Goal: Task Accomplishment & Management: Complete application form

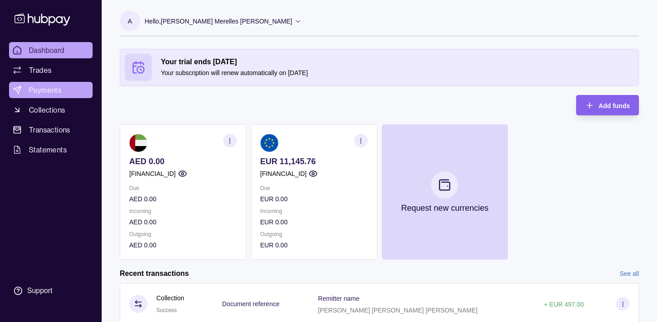
click at [52, 86] on span "Payments" at bounding box center [45, 89] width 33 height 11
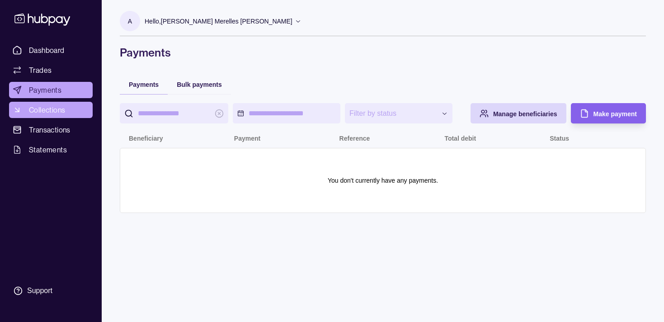
click at [32, 104] on span "Collections" at bounding box center [47, 109] width 36 height 11
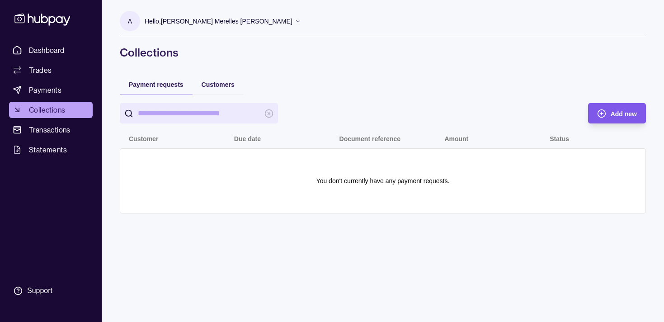
click at [592, 117] on div "Add new" at bounding box center [609, 113] width 53 height 20
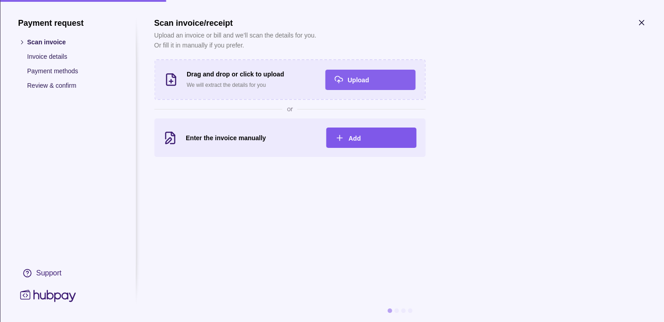
click at [356, 141] on span "Add" at bounding box center [354, 138] width 12 height 7
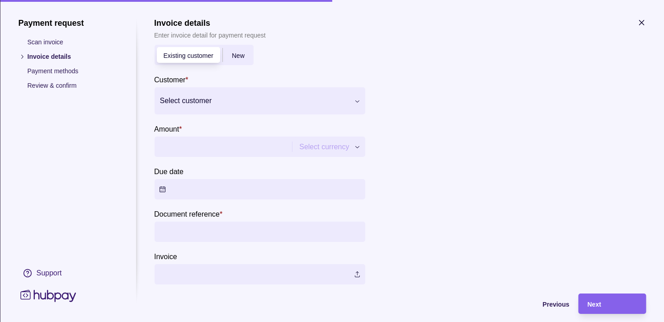
click at [247, 58] on div "New" at bounding box center [237, 55] width 31 height 11
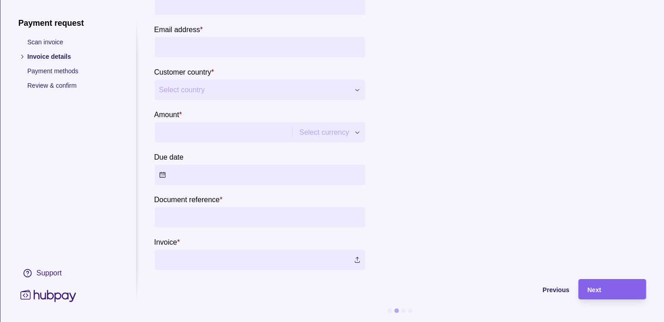
scroll to position [135, 0]
click at [192, 200] on p "Document reference" at bounding box center [187, 200] width 66 height 8
click at [192, 207] on input "Document reference *" at bounding box center [259, 217] width 201 height 20
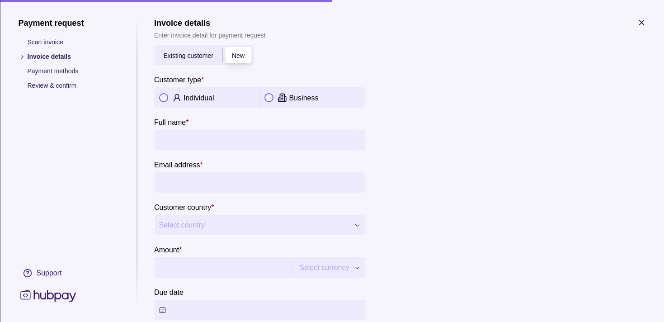
click at [336, 321] on div "**********" at bounding box center [332, 322] width 664 height 0
click at [464, 321] on div "**********" at bounding box center [332, 322] width 664 height 0
click at [187, 59] on div "Existing customer" at bounding box center [188, 55] width 68 height 11
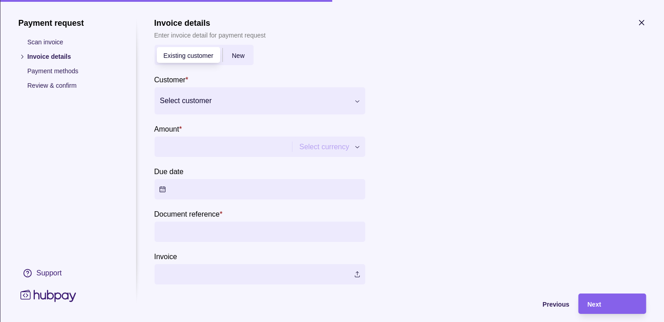
click at [218, 96] on div at bounding box center [253, 100] width 188 height 13
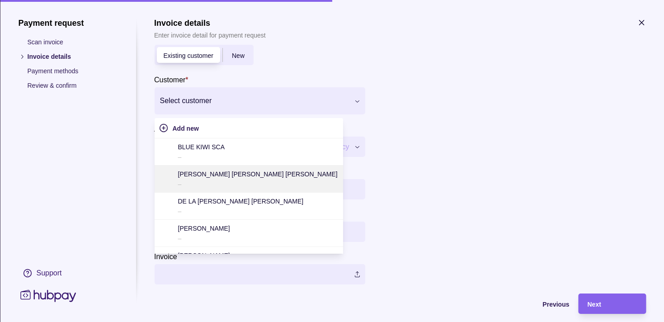
click at [203, 171] on p "[PERSON_NAME] [PERSON_NAME] [PERSON_NAME]" at bounding box center [257, 174] width 159 height 10
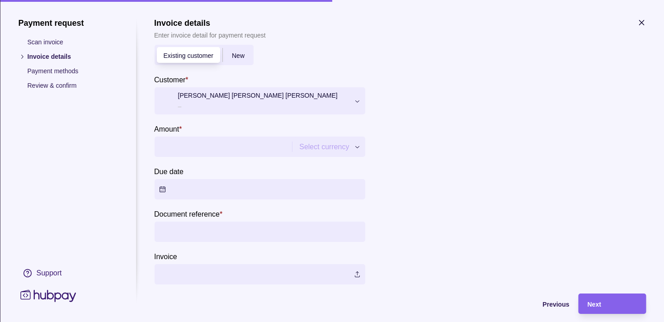
click at [234, 55] on span "New" at bounding box center [237, 55] width 13 height 7
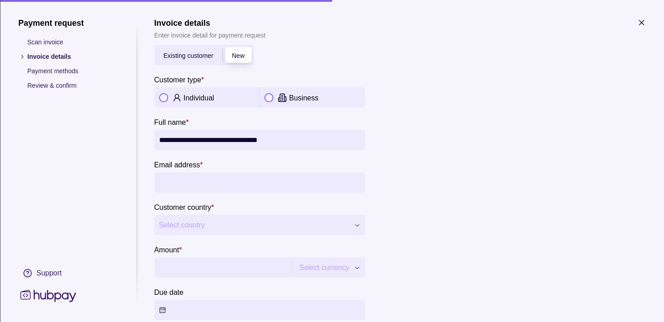
click at [55, 72] on p "Payment methods" at bounding box center [72, 71] width 90 height 10
click at [640, 21] on icon "button" at bounding box center [641, 22] width 9 height 9
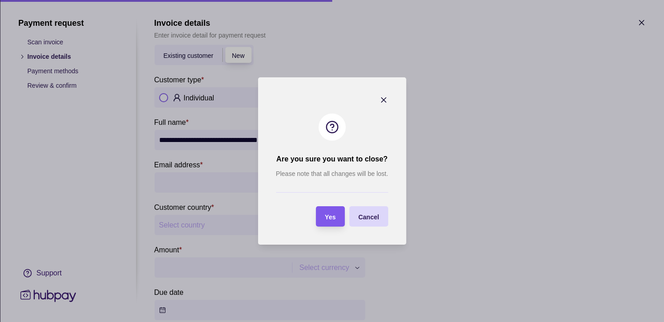
click at [329, 216] on span "Yes" at bounding box center [330, 216] width 11 height 7
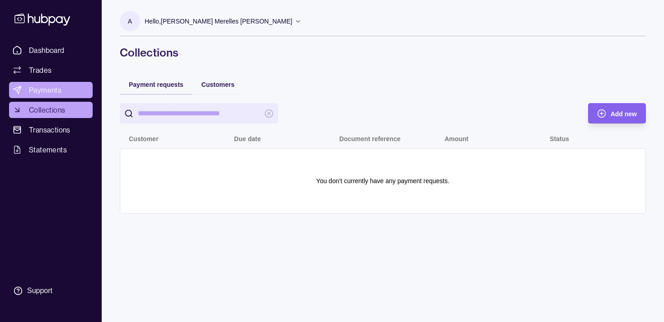
click at [53, 87] on span "Payments" at bounding box center [45, 89] width 33 height 11
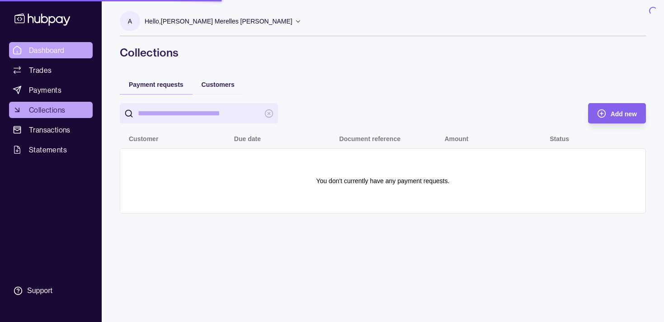
click at [48, 51] on span "Dashboard" at bounding box center [47, 50] width 36 height 11
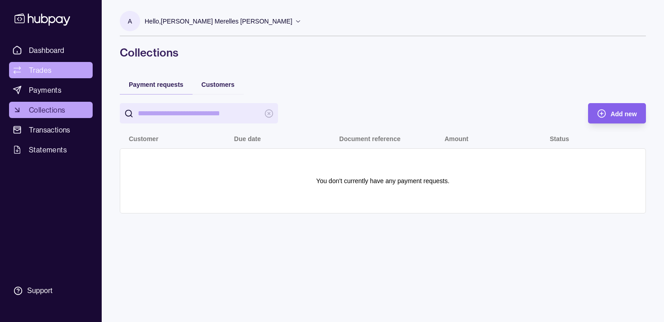
click at [40, 73] on span "Trades" at bounding box center [40, 70] width 23 height 11
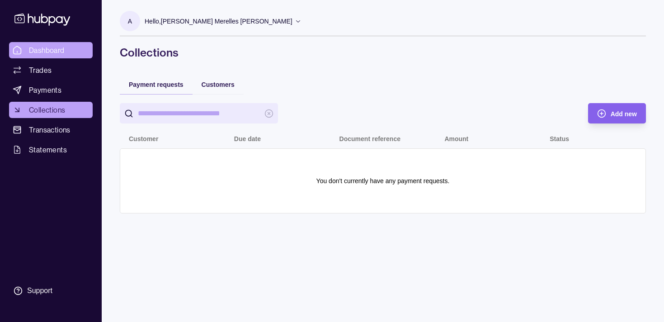
click at [43, 51] on span "Dashboard" at bounding box center [47, 50] width 36 height 11
click at [41, 53] on span "Dashboard" at bounding box center [47, 50] width 36 height 11
click at [40, 49] on span "Dashboard" at bounding box center [47, 50] width 36 height 11
click at [47, 20] on icon at bounding box center [42, 20] width 56 height 12
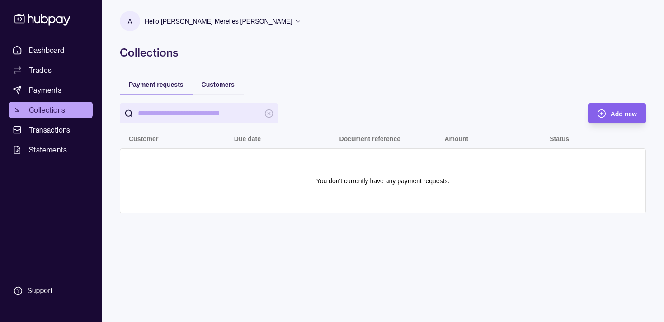
click at [59, 16] on icon at bounding box center [43, 19] width 60 height 17
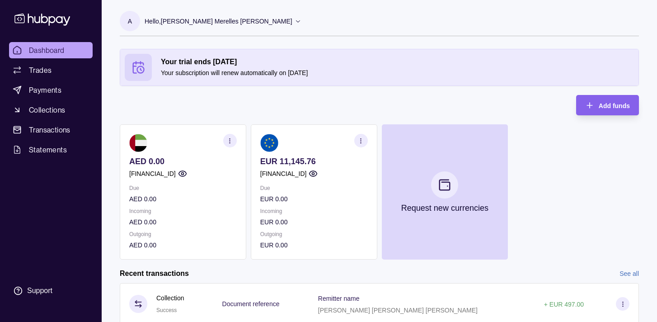
click at [48, 48] on span "Dashboard" at bounding box center [47, 50] width 36 height 11
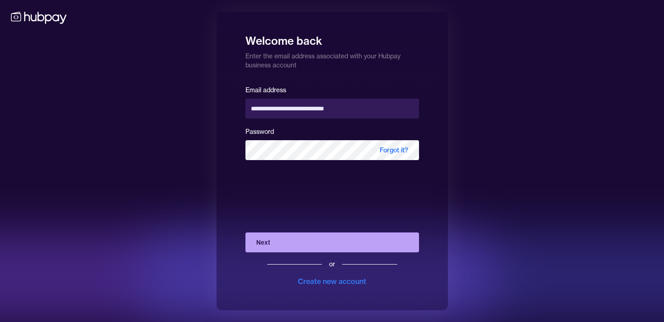
click at [314, 244] on button "Next" at bounding box center [331, 242] width 173 height 20
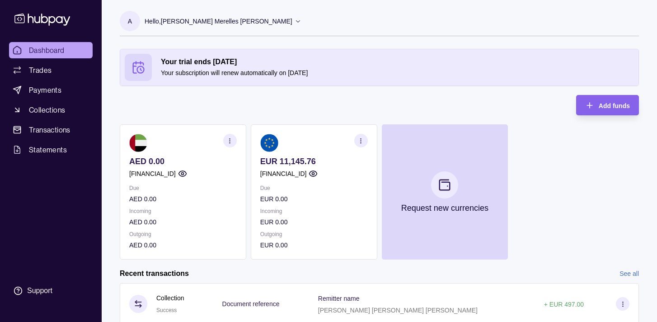
click at [286, 164] on p "EUR 11,145.76" at bounding box center [314, 161] width 108 height 10
click at [62, 50] on span "Dashboard" at bounding box center [47, 50] width 36 height 11
click at [37, 49] on span "Dashboard" at bounding box center [47, 50] width 36 height 11
